Goal: Task Accomplishment & Management: Use online tool/utility

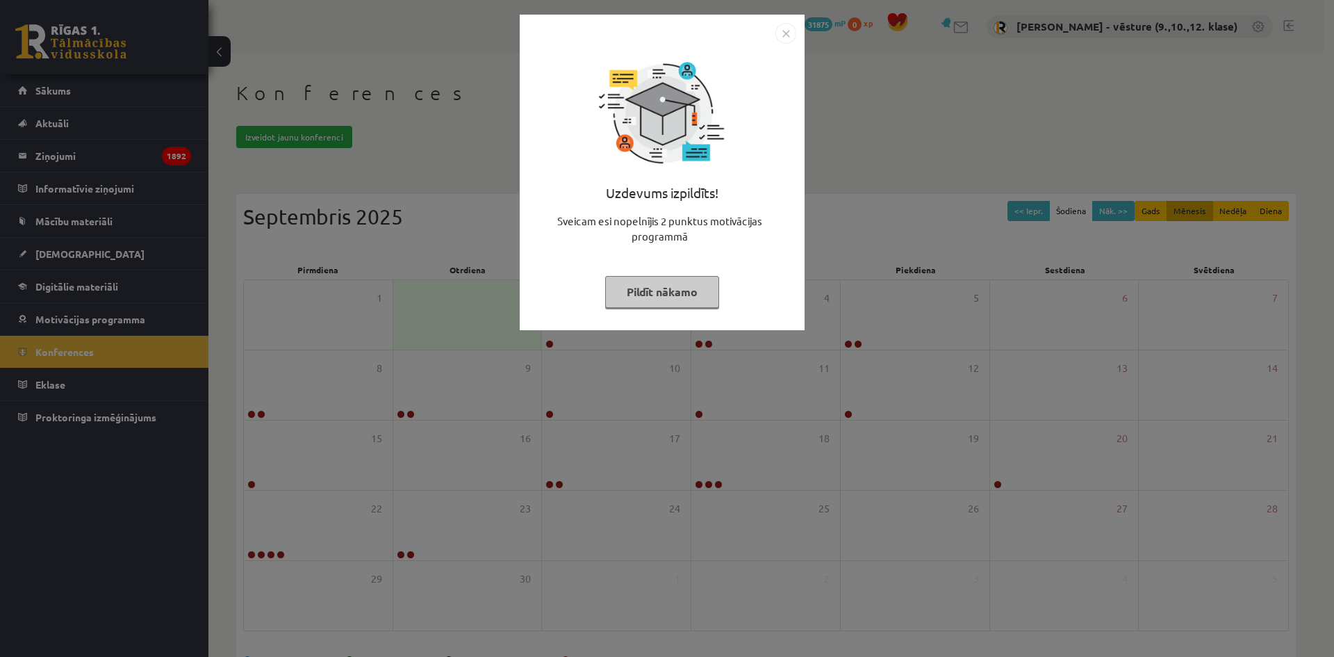
click at [789, 24] on img "Close" at bounding box center [785, 33] width 21 height 21
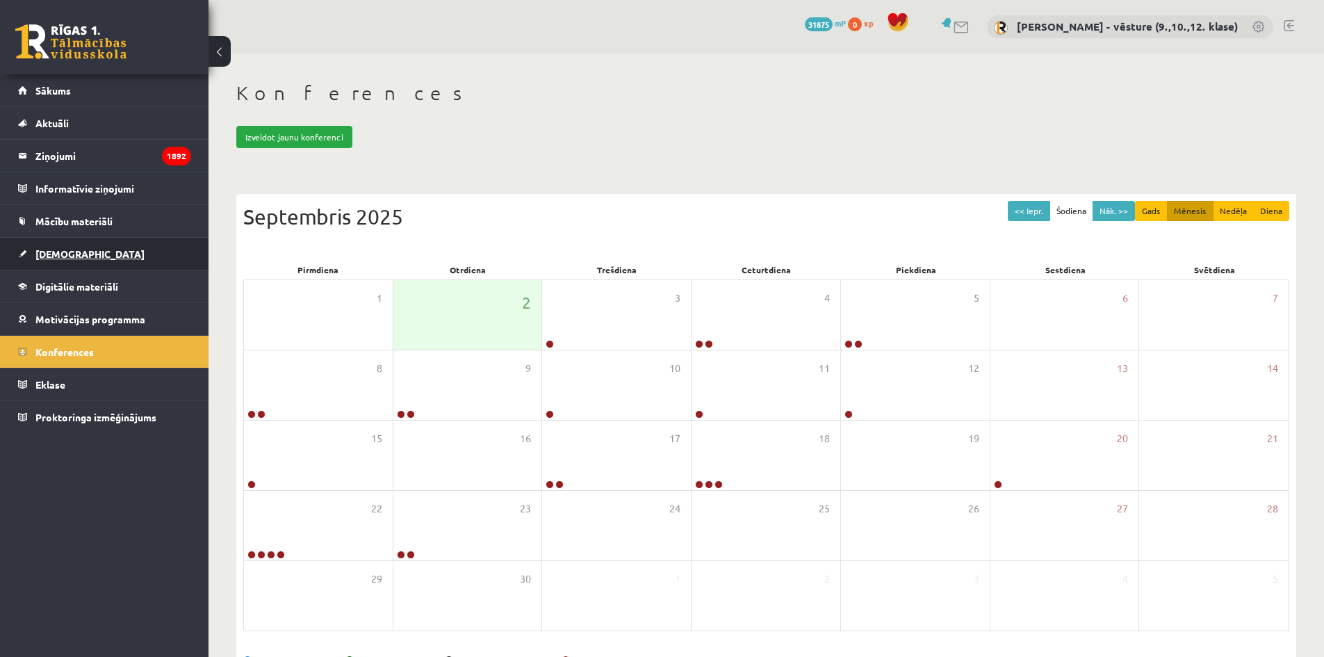
click at [142, 267] on link "[DEMOGRAPHIC_DATA]" at bounding box center [104, 254] width 173 height 32
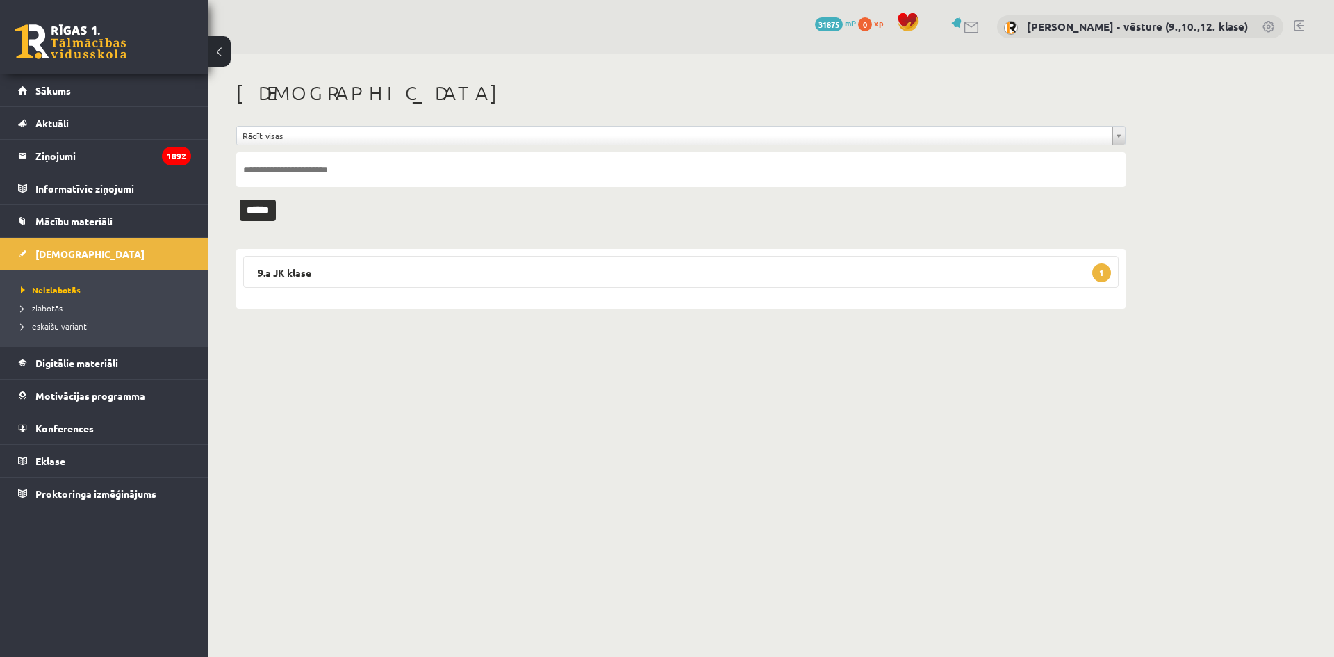
drag, startPoint x: 523, startPoint y: 270, endPoint x: 579, endPoint y: 291, distance: 59.6
click at [523, 270] on legend "9.a JK klase 1" at bounding box center [680, 272] width 875 height 32
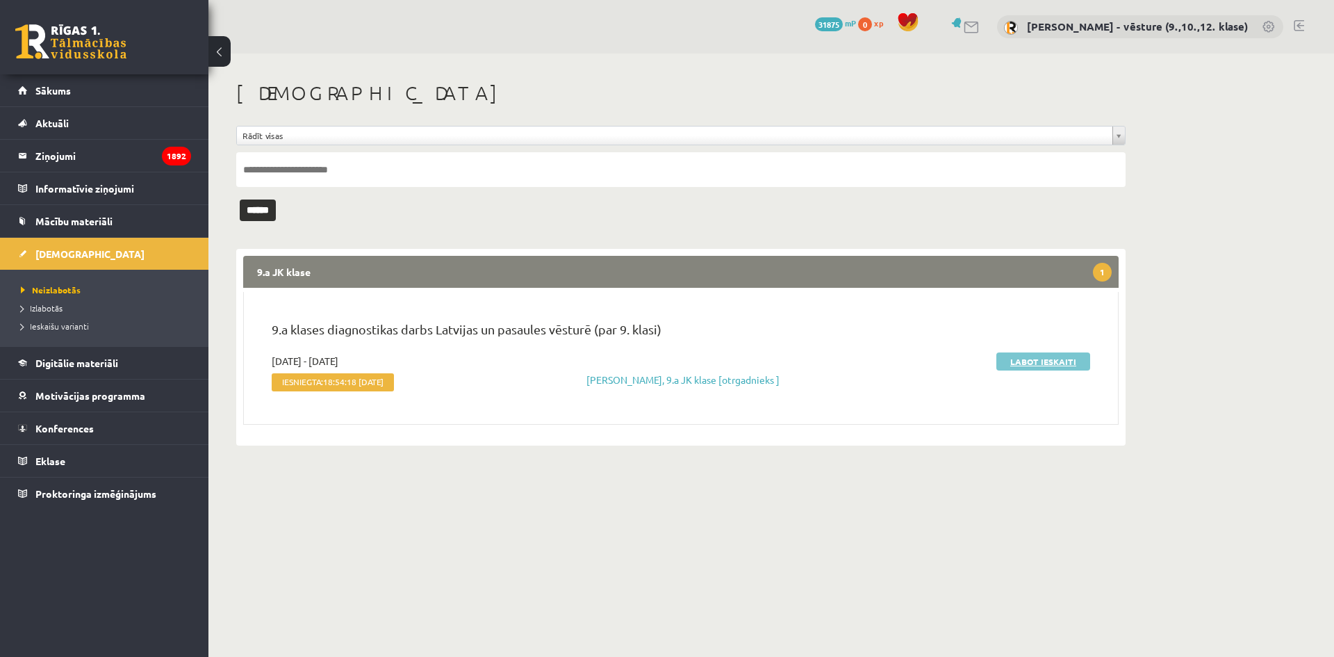
click at [1089, 356] on link "Labot ieskaiti" at bounding box center [1043, 361] width 94 height 18
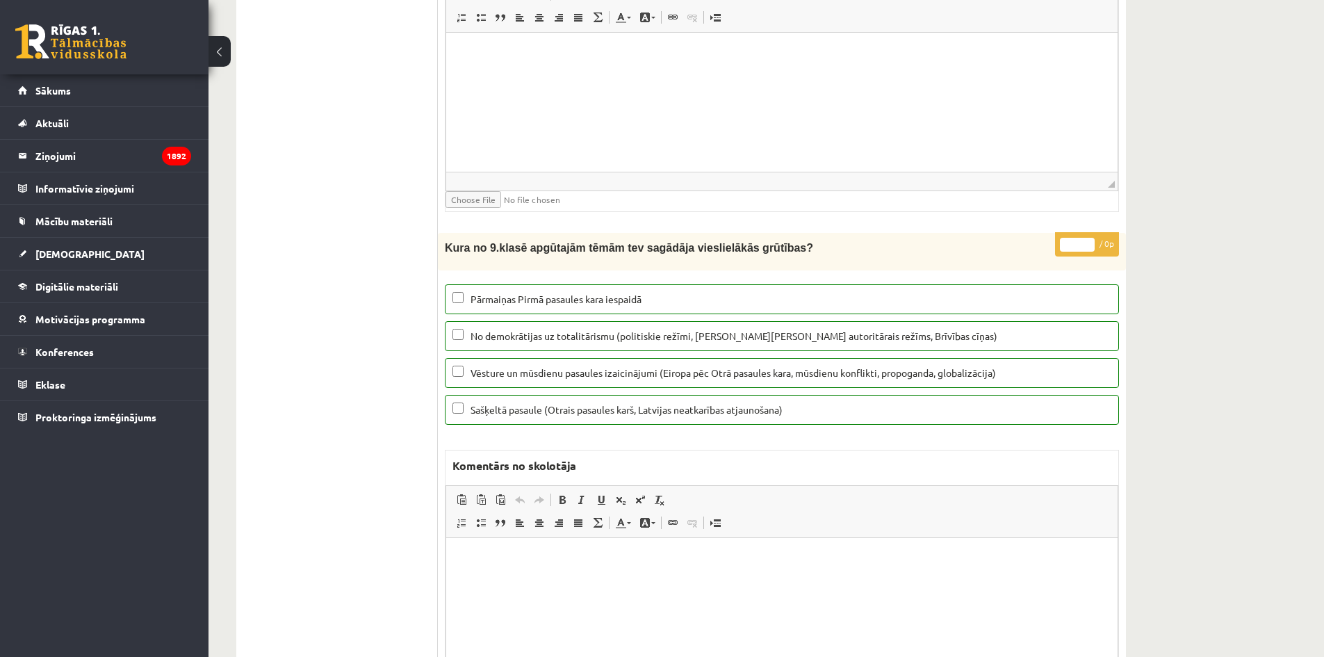
scroll to position [15694, 0]
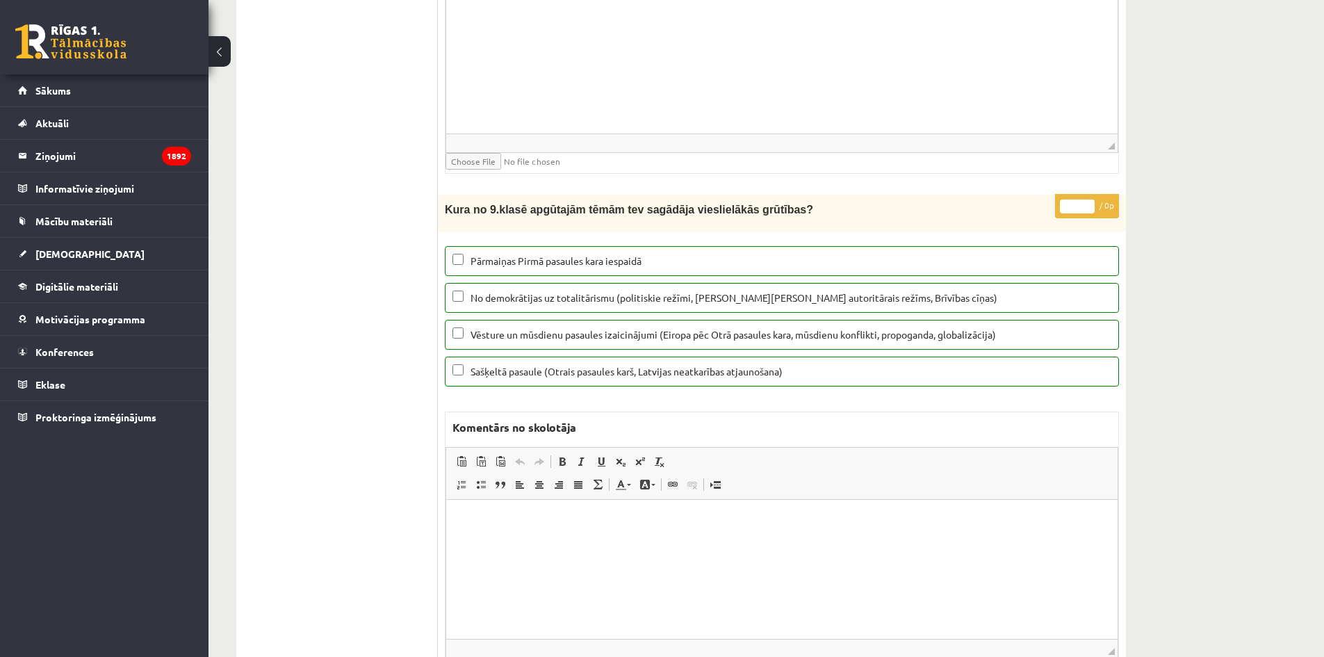
click at [885, 542] on html at bounding box center [781, 521] width 671 height 42
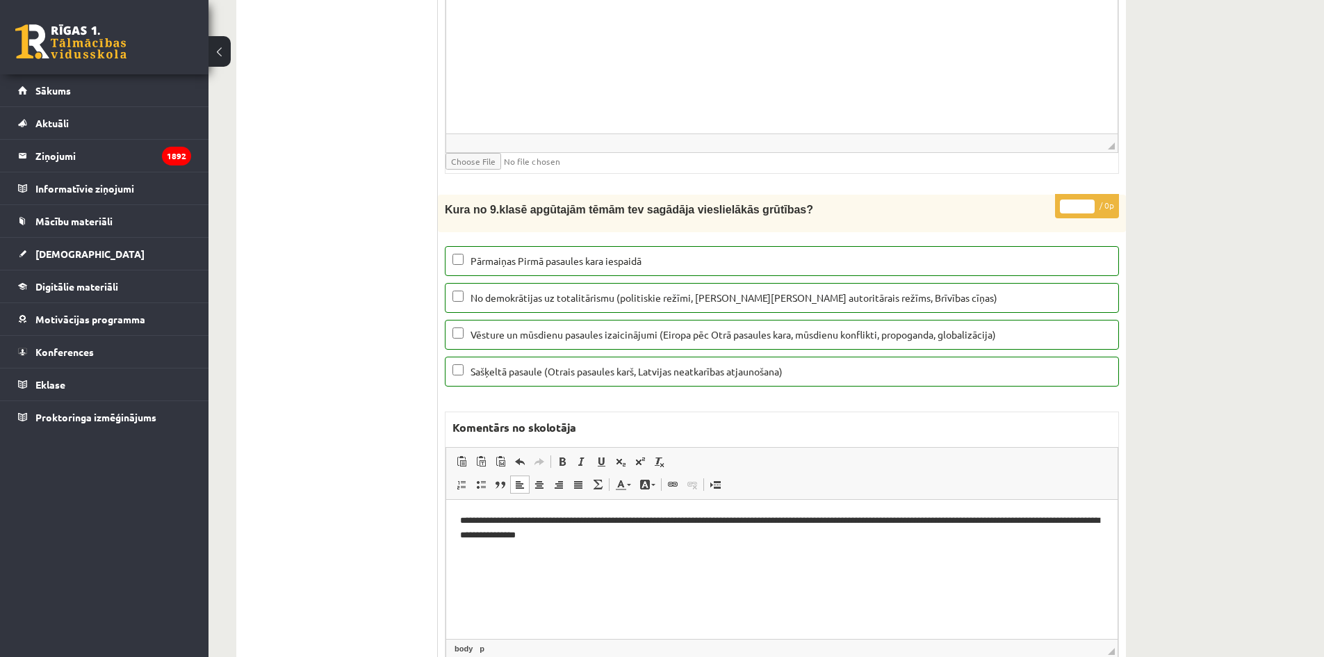
click at [674, 557] on html "**********" at bounding box center [781, 528] width 671 height 57
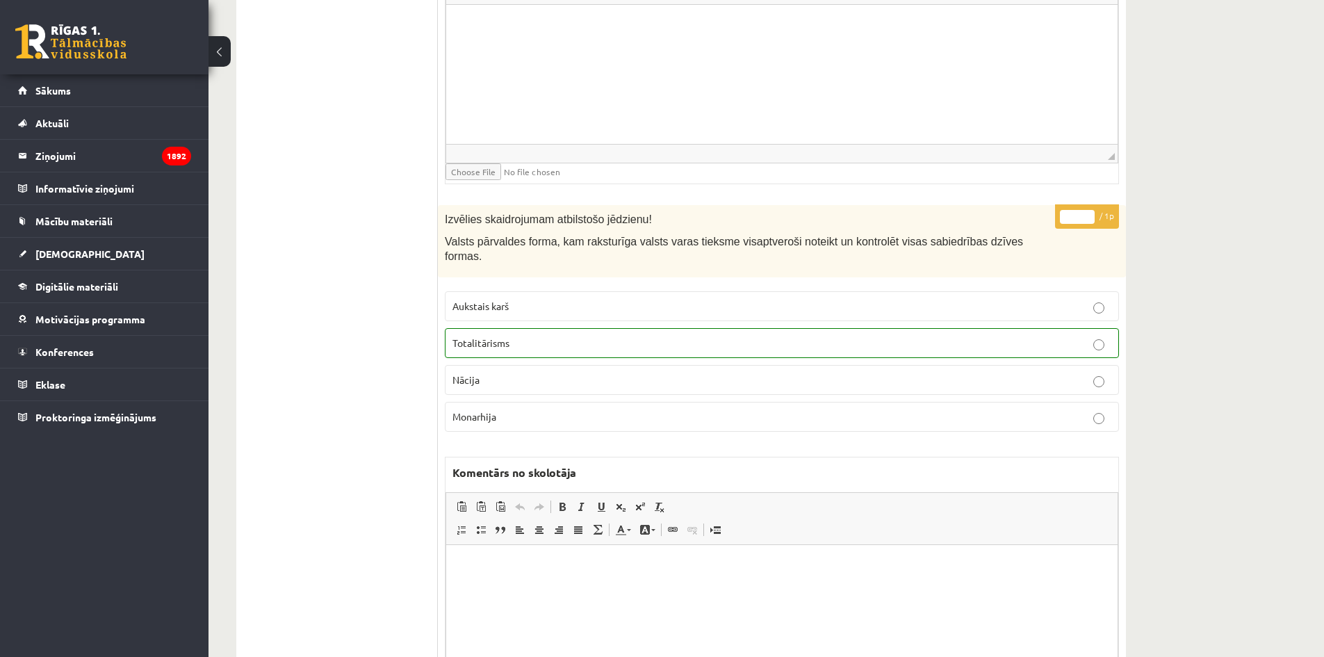
scroll to position [0, 0]
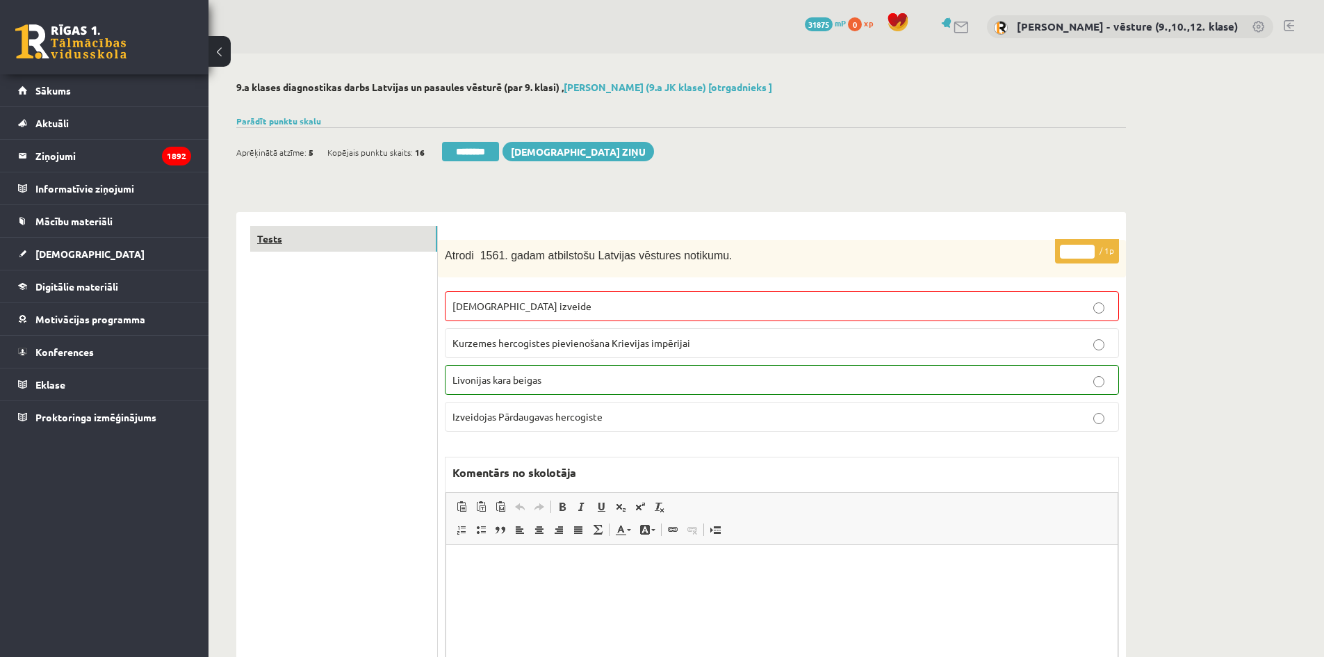
click at [382, 228] on link "Tests" at bounding box center [343, 239] width 187 height 26
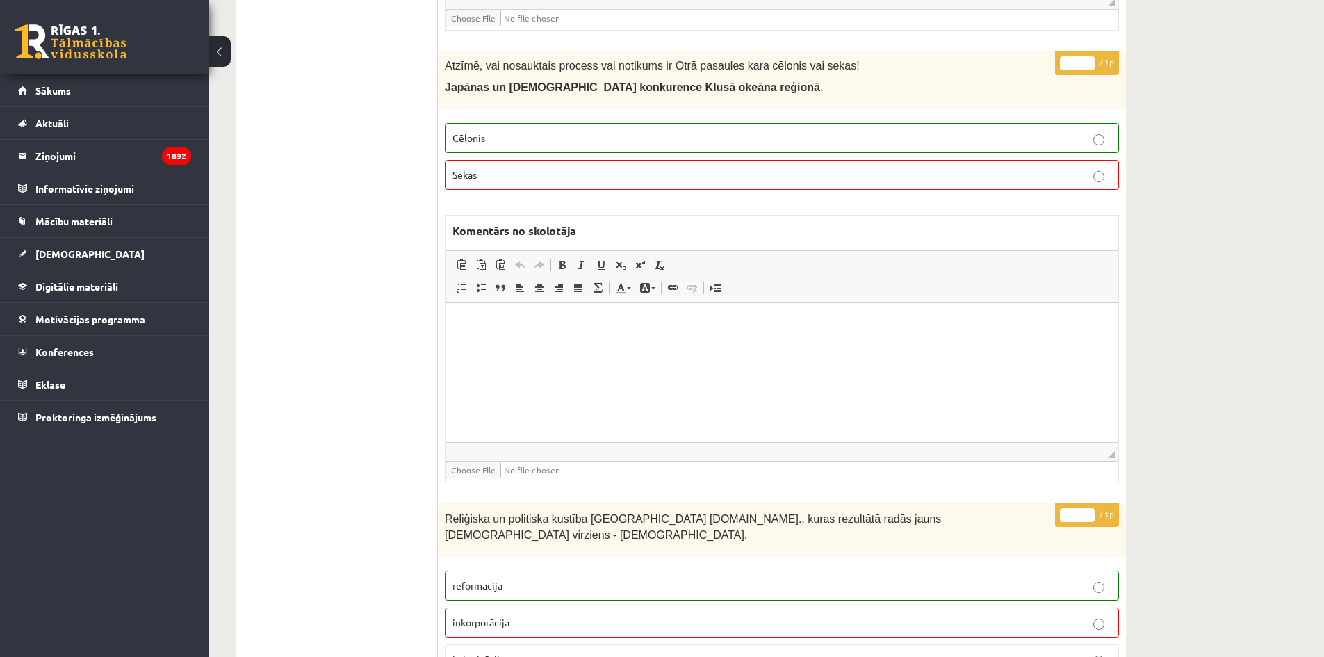
scroll to position [10088, 0]
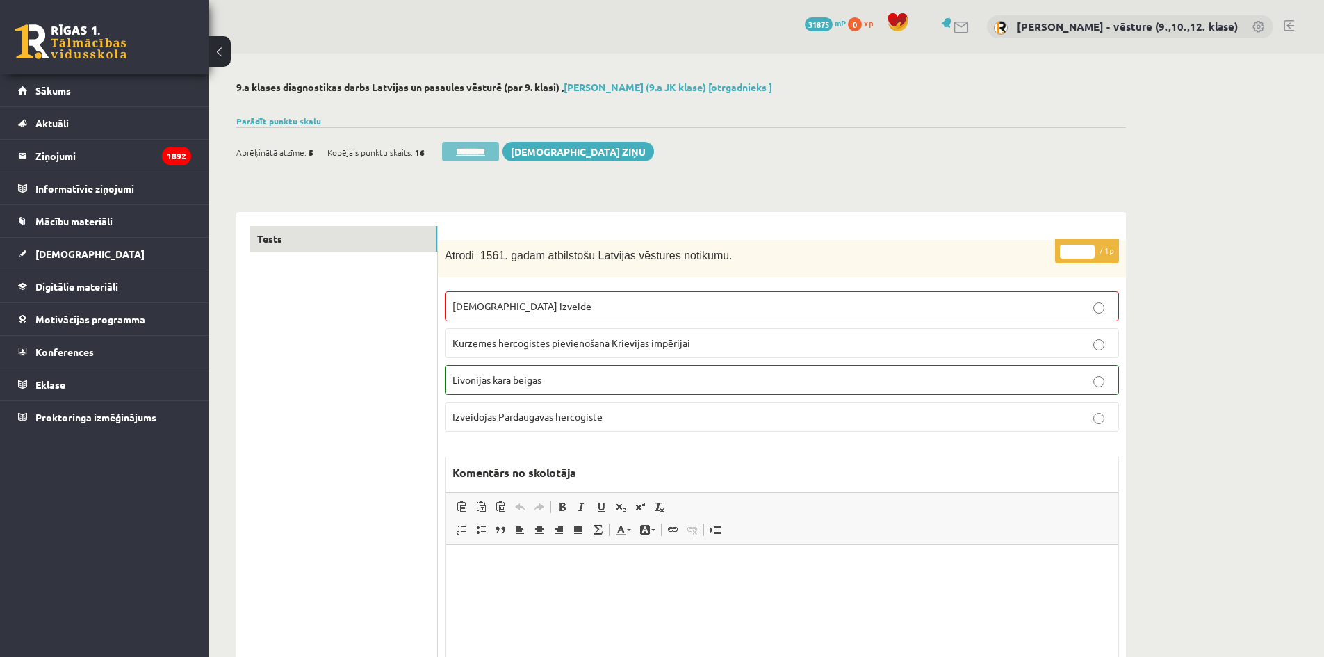
click at [482, 143] on input "********" at bounding box center [470, 151] width 57 height 19
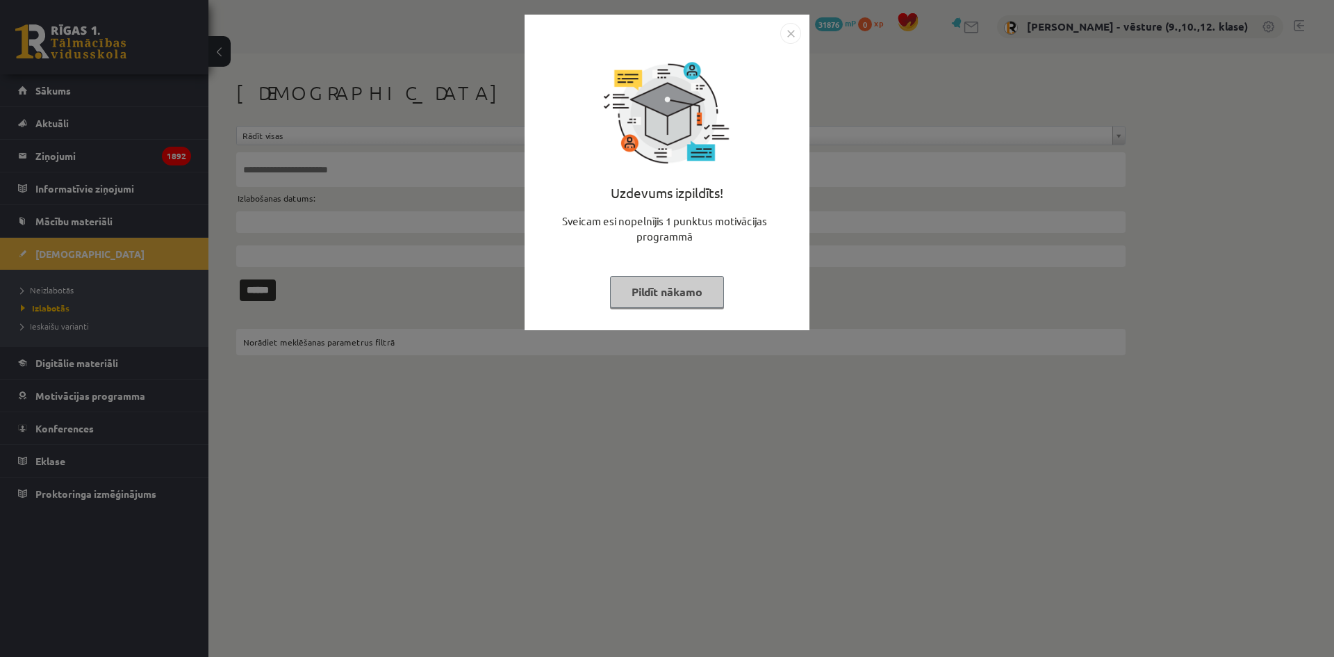
click at [784, 32] on img "Close" at bounding box center [790, 33] width 21 height 21
